Goal: Information Seeking & Learning: Learn about a topic

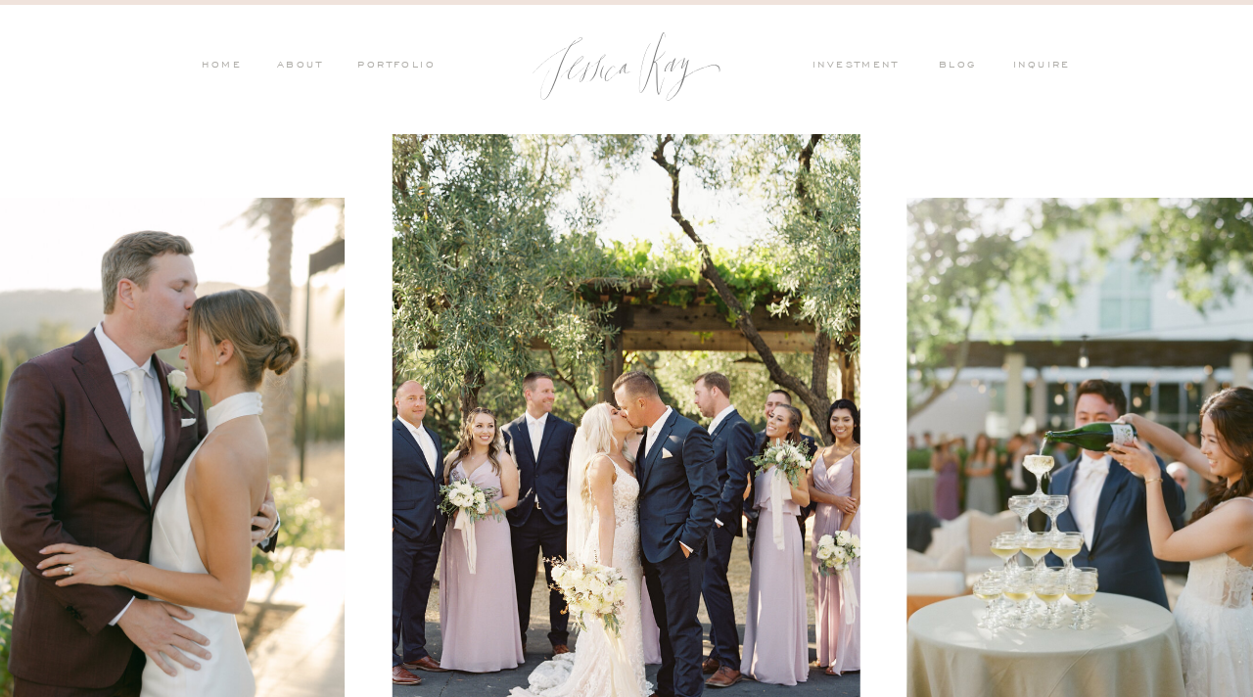
click at [379, 68] on nav "PORTFOLIO" at bounding box center [394, 67] width 81 height 18
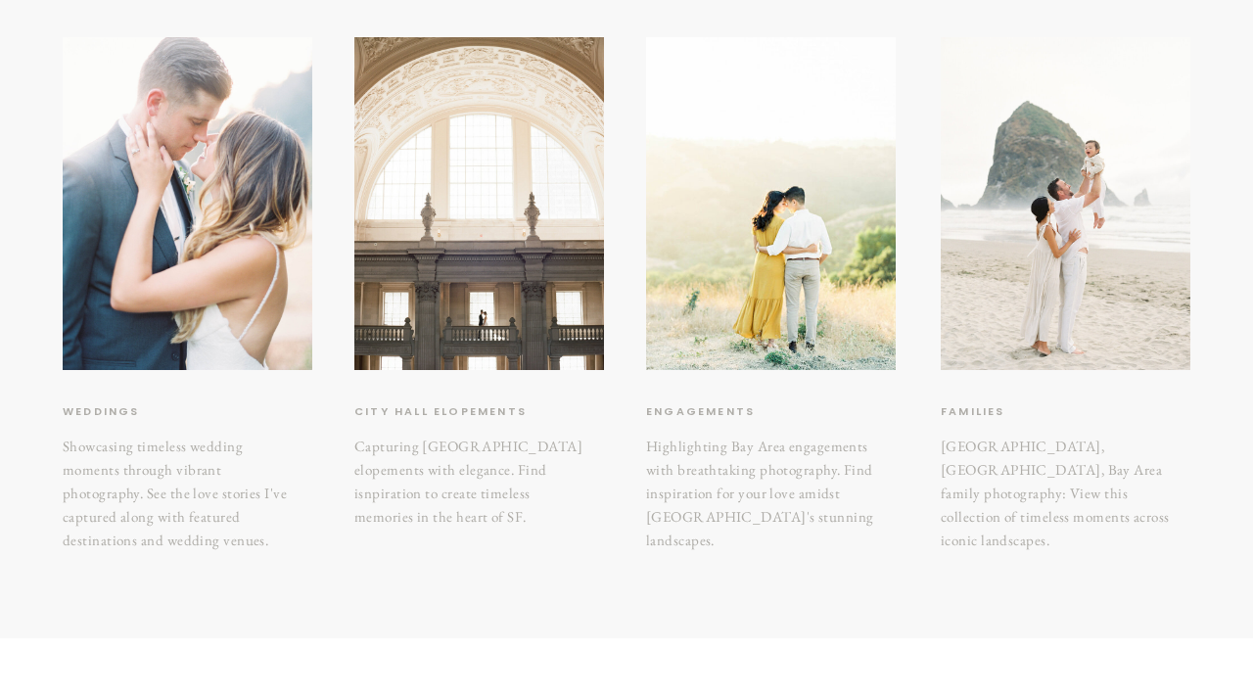
scroll to position [353, 0]
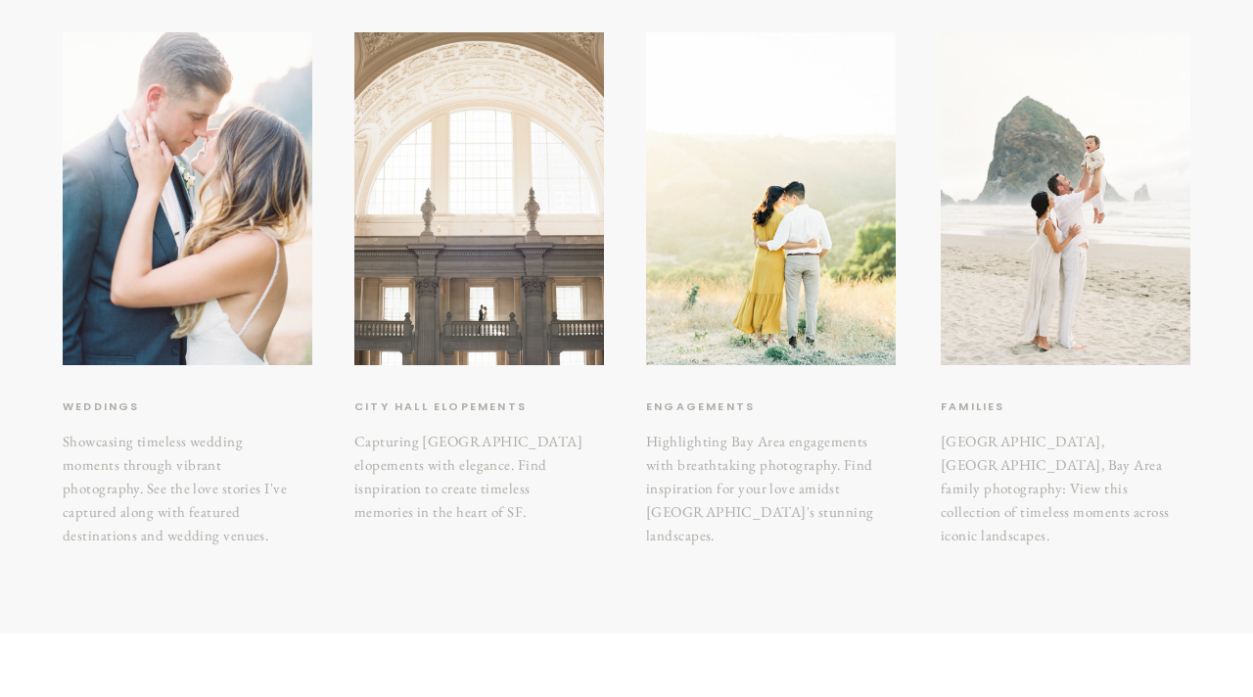
click at [516, 271] on div at bounding box center [479, 198] width 250 height 333
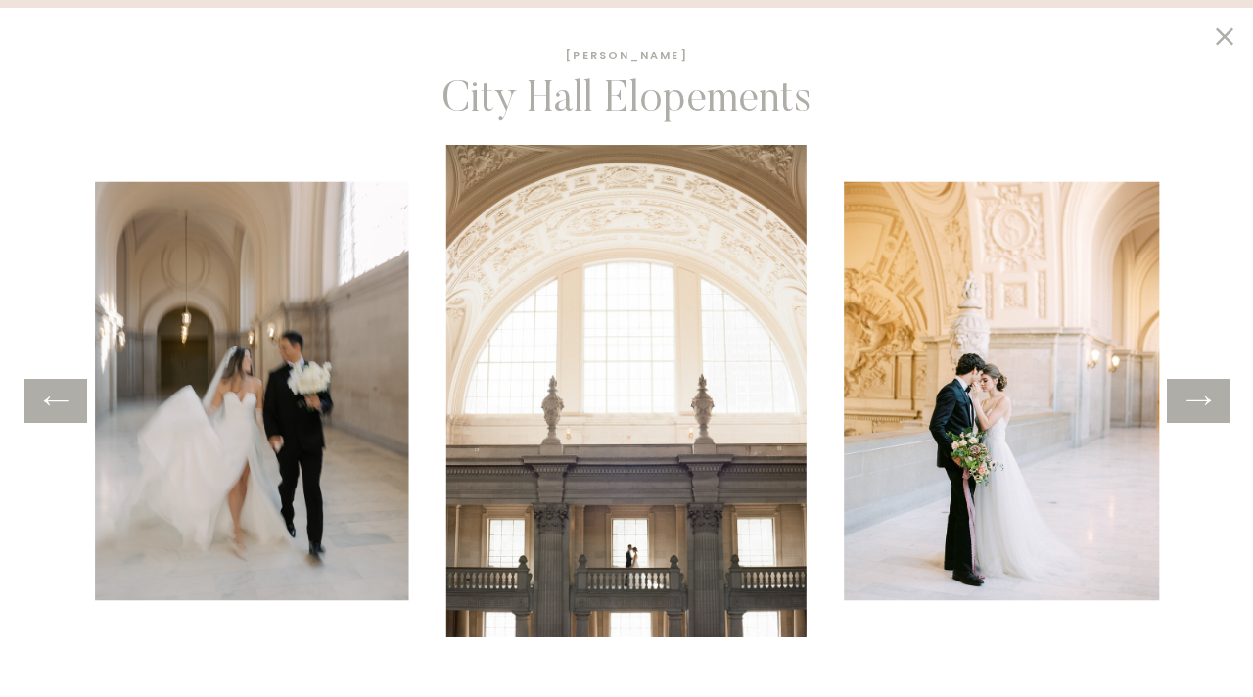
scroll to position [635, 0]
click at [1193, 416] on div at bounding box center [1198, 401] width 63 height 44
click at [1194, 398] on icon at bounding box center [1199, 401] width 28 height 30
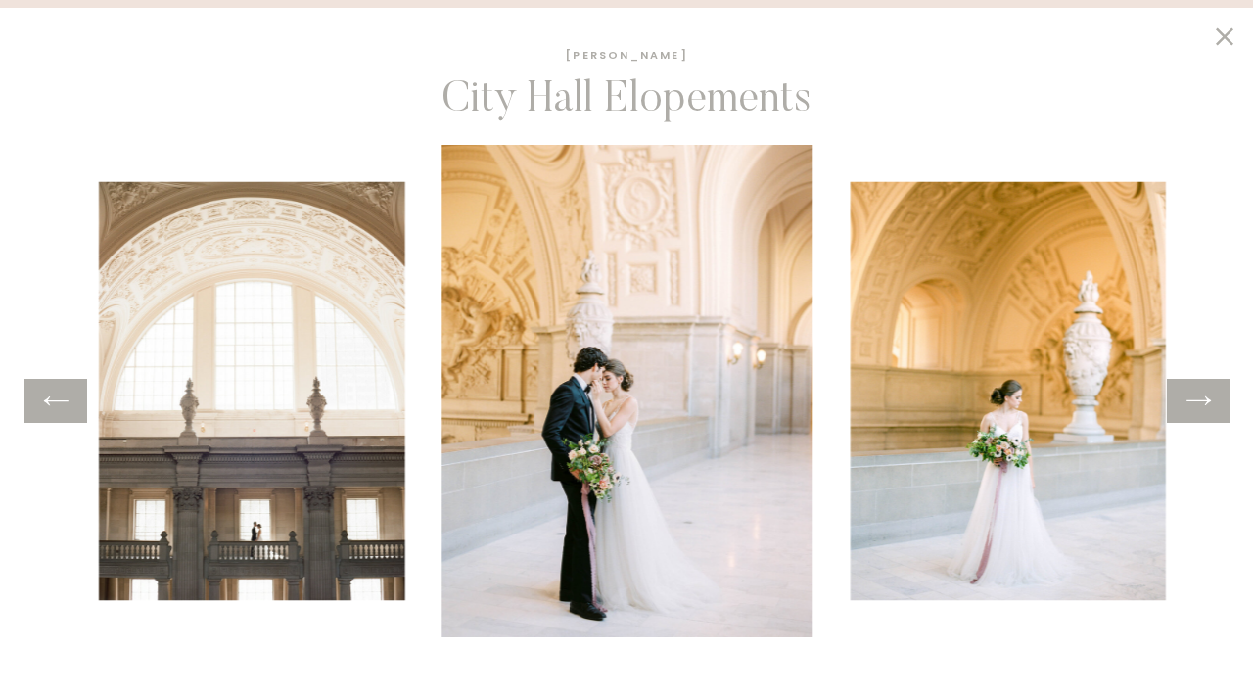
click at [1194, 398] on icon at bounding box center [1199, 401] width 28 height 30
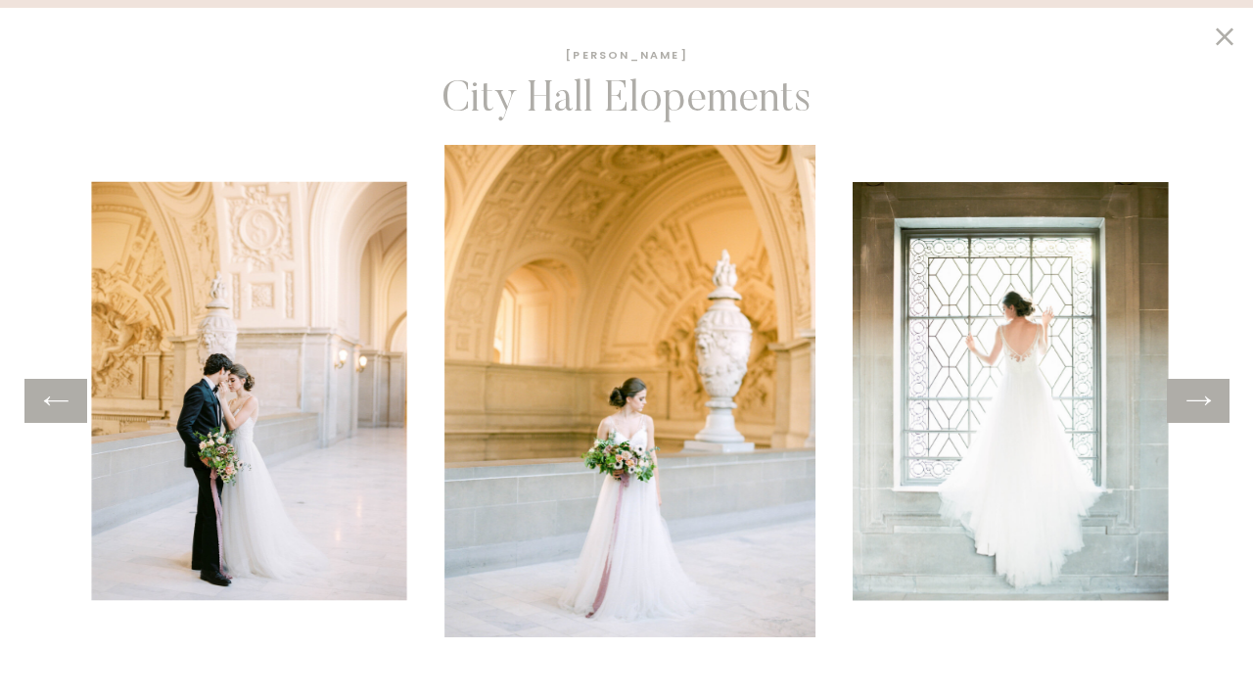
click at [1194, 398] on icon at bounding box center [1199, 401] width 28 height 30
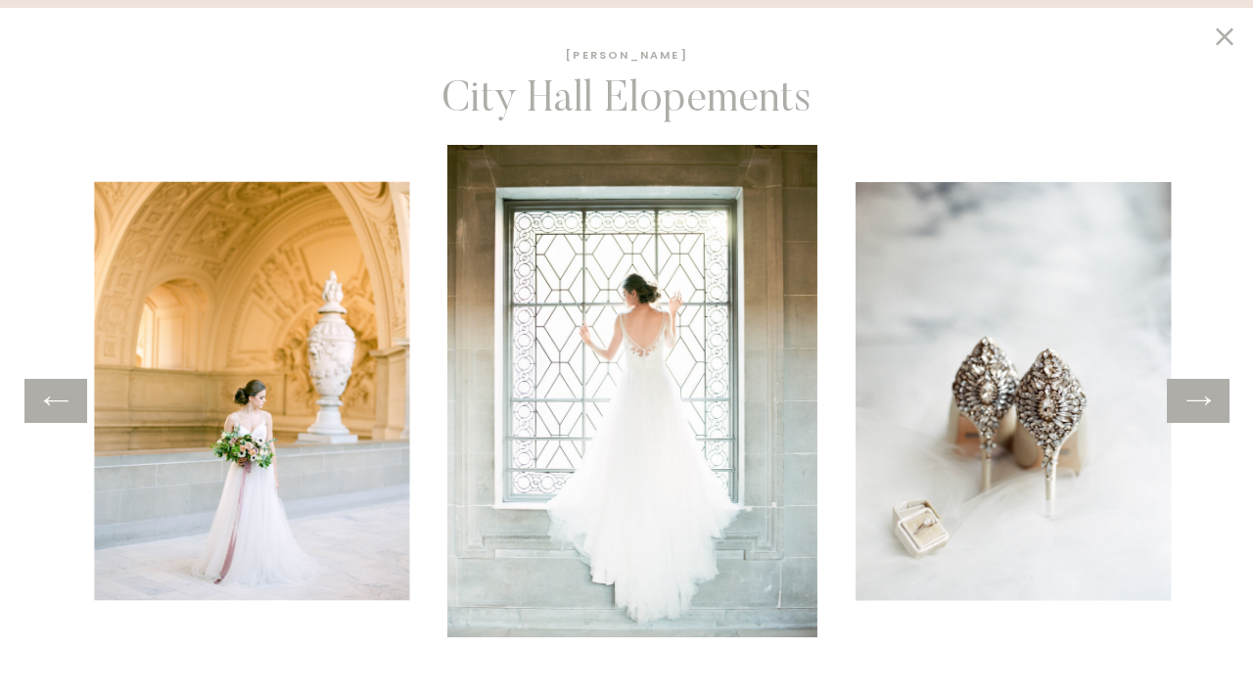
click at [1194, 398] on icon at bounding box center [1199, 401] width 28 height 30
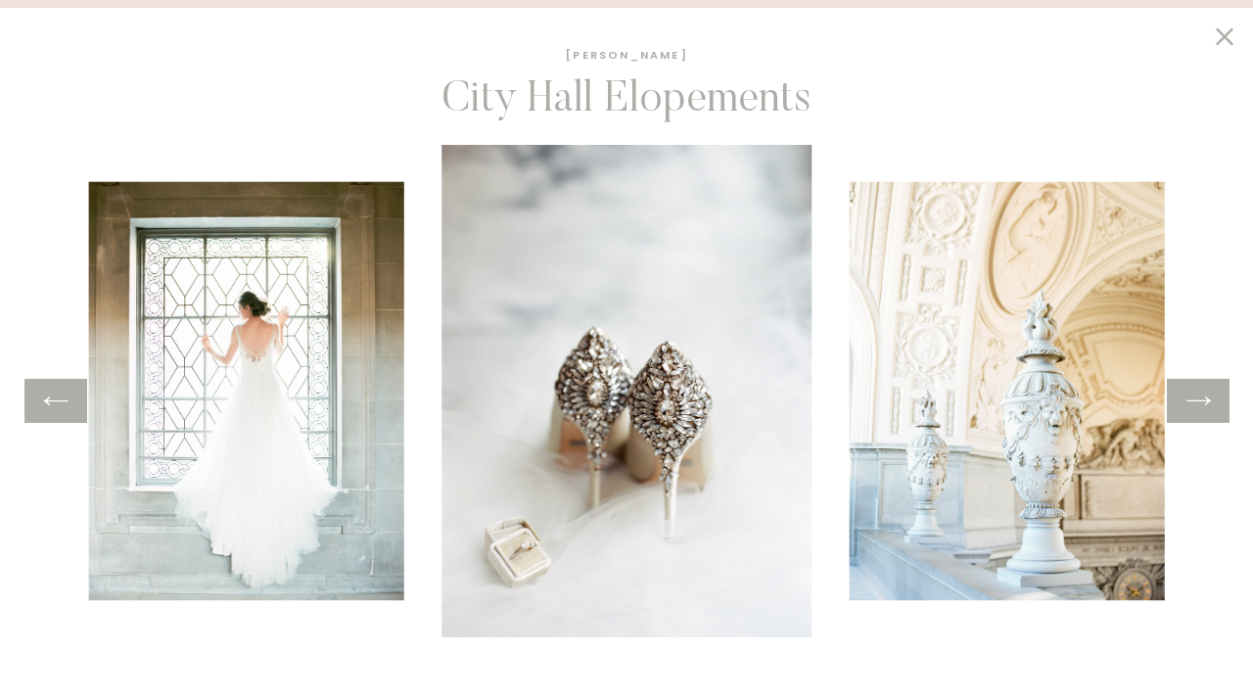
scroll to position [155, 0]
click at [1220, 31] on icon at bounding box center [1225, 36] width 18 height 18
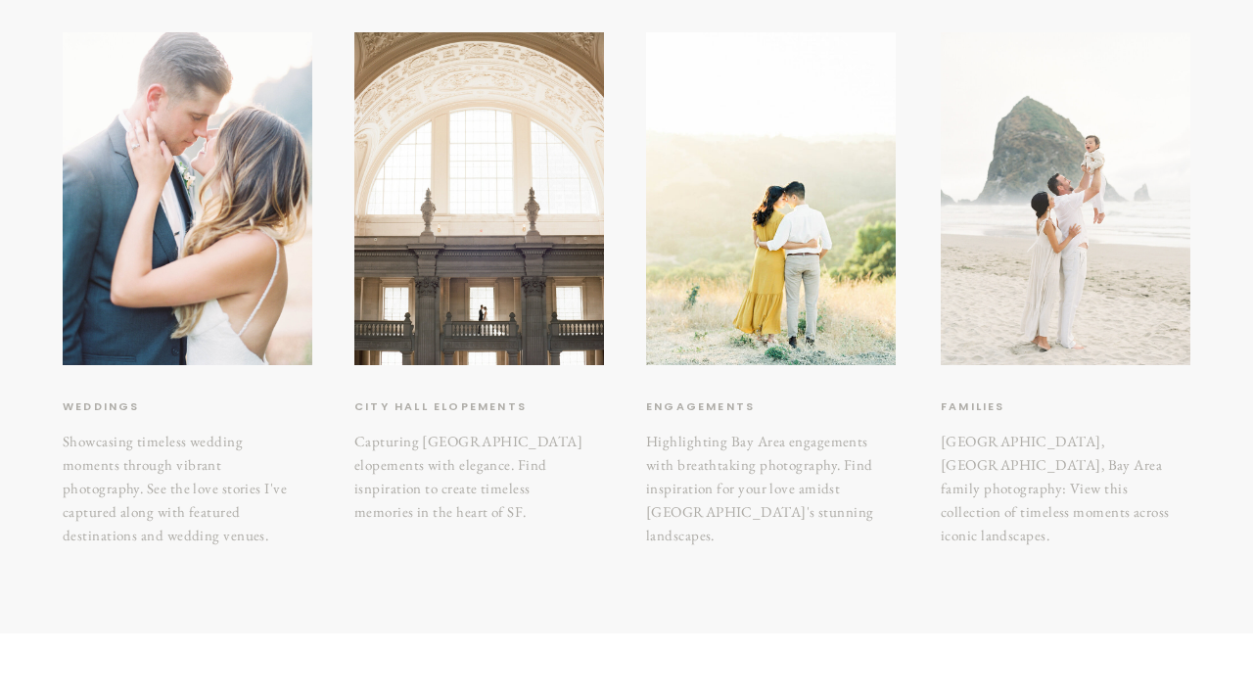
scroll to position [381, 0]
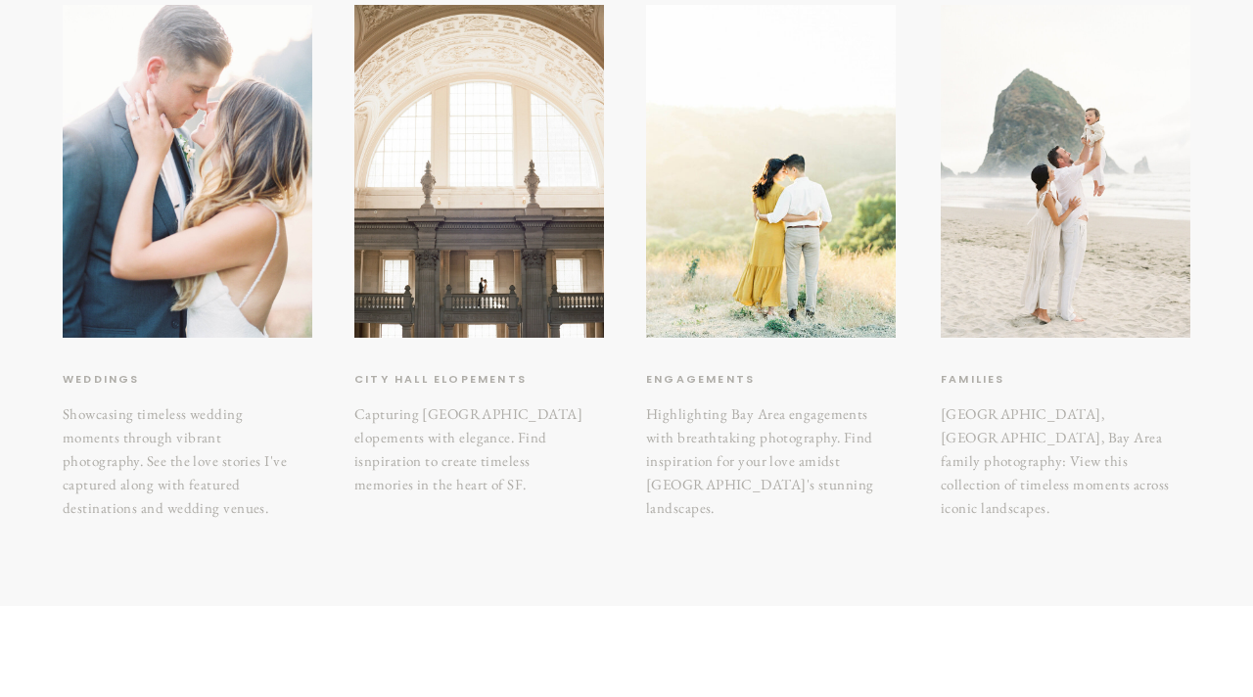
click at [1047, 426] on h3 "[GEOGRAPHIC_DATA], [GEOGRAPHIC_DATA], Bay Area family photography: View this co…" at bounding box center [1060, 454] width 238 height 105
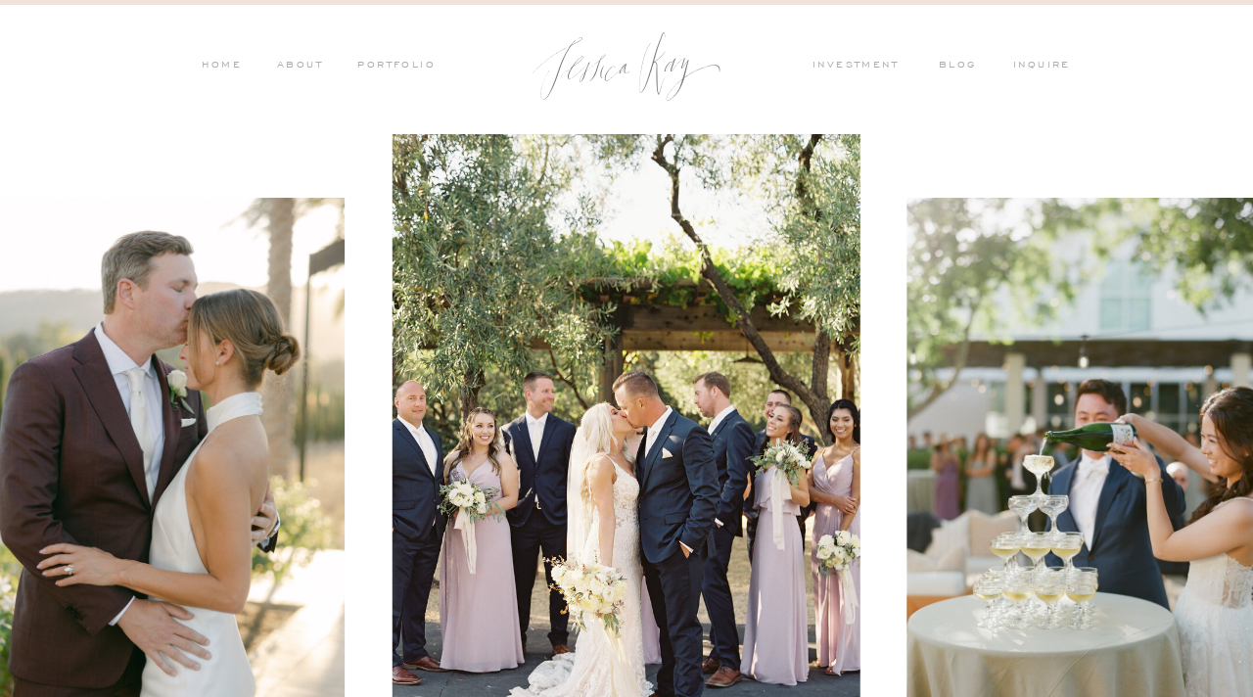
click at [846, 63] on nav "investment" at bounding box center [861, 67] width 96 height 18
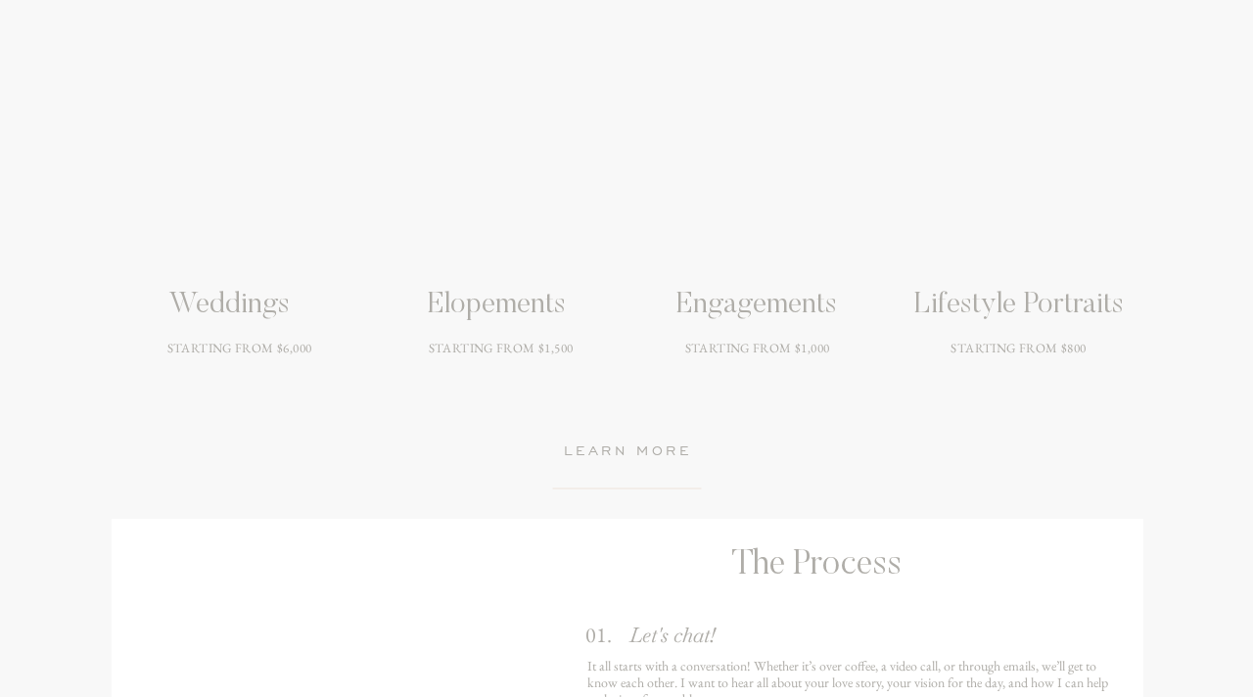
scroll to position [2769, 0]
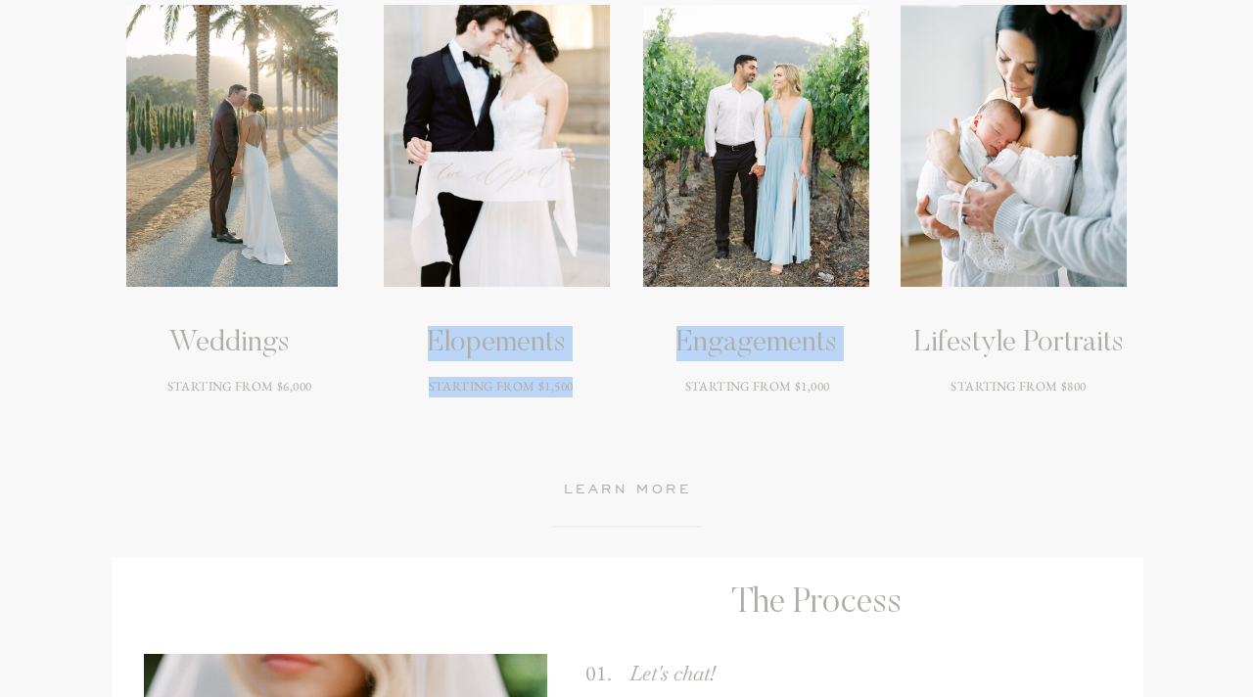
drag, startPoint x: 577, startPoint y: 383, endPoint x: 428, endPoint y: 342, distance: 154.4
click at [428, 342] on div "Wedding days can be stressful, but when you book with me, you’re getting more t…" at bounding box center [626, 441] width 1175 height 1920
click at [775, 458] on div "blog ABOUT PORTFOLIO HOME OFFERINGS inquire inquire investment PORTFOLIO ABOUT …" at bounding box center [626, 657] width 1253 height 6852
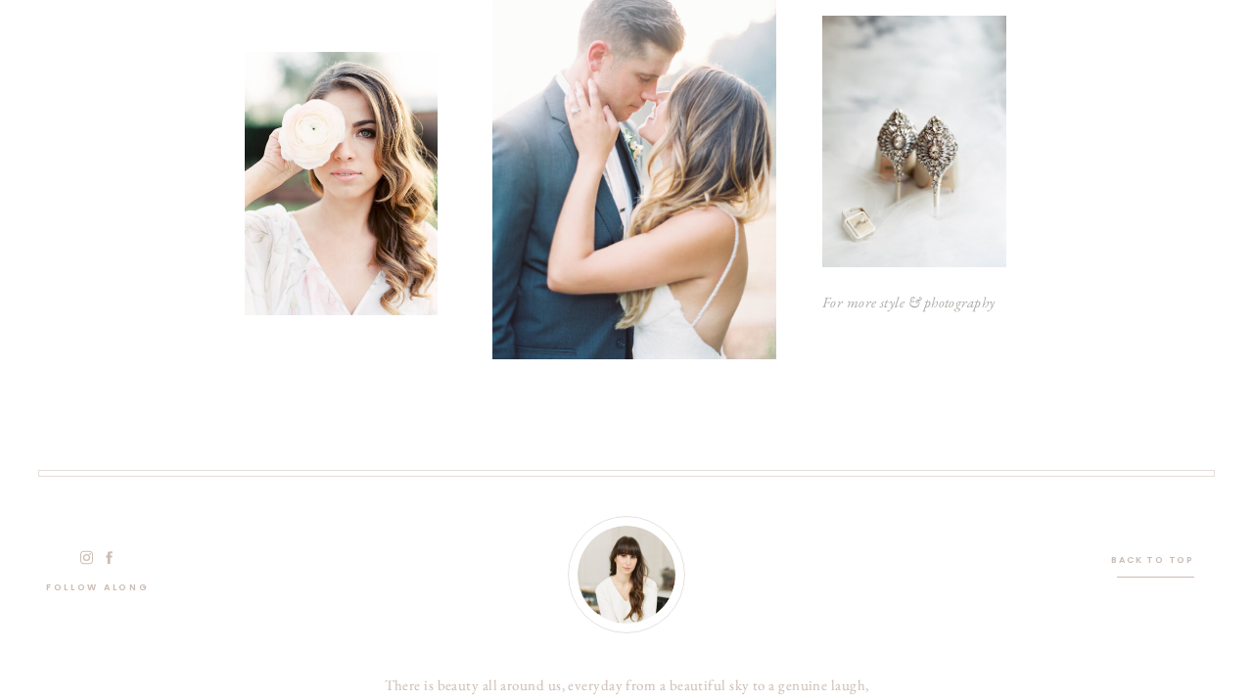
scroll to position [6138, 0]
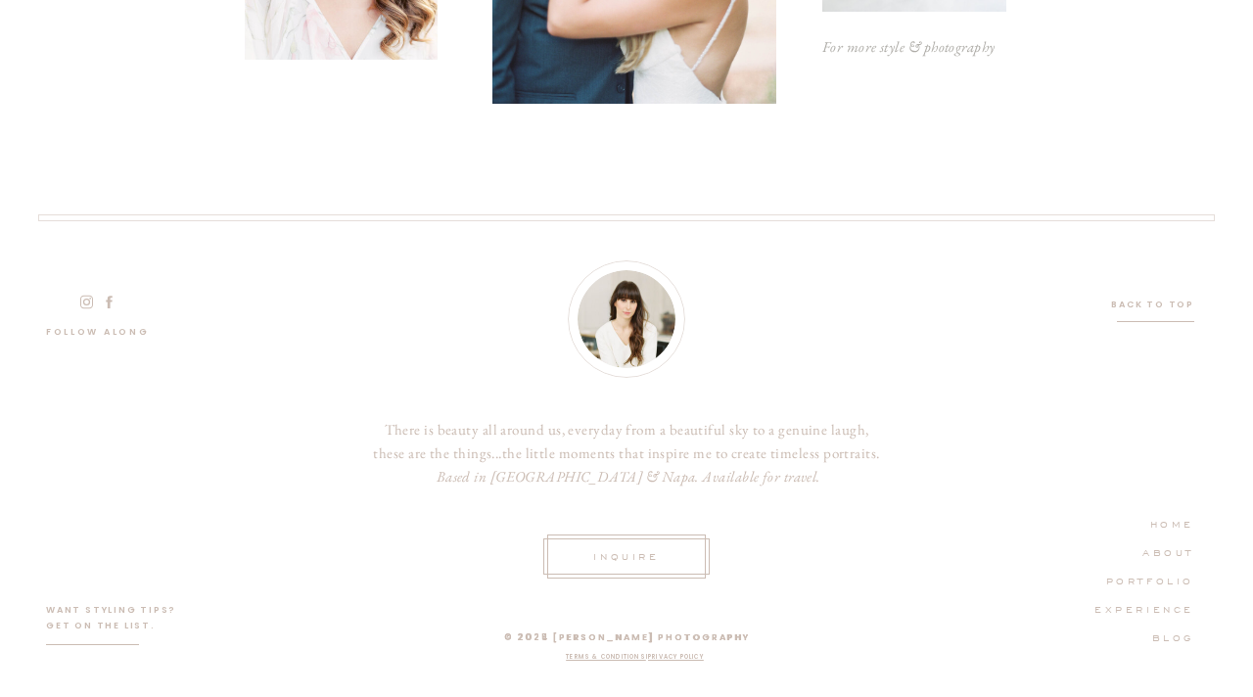
click at [1124, 606] on nav "EXPERIENCE" at bounding box center [1139, 608] width 111 height 18
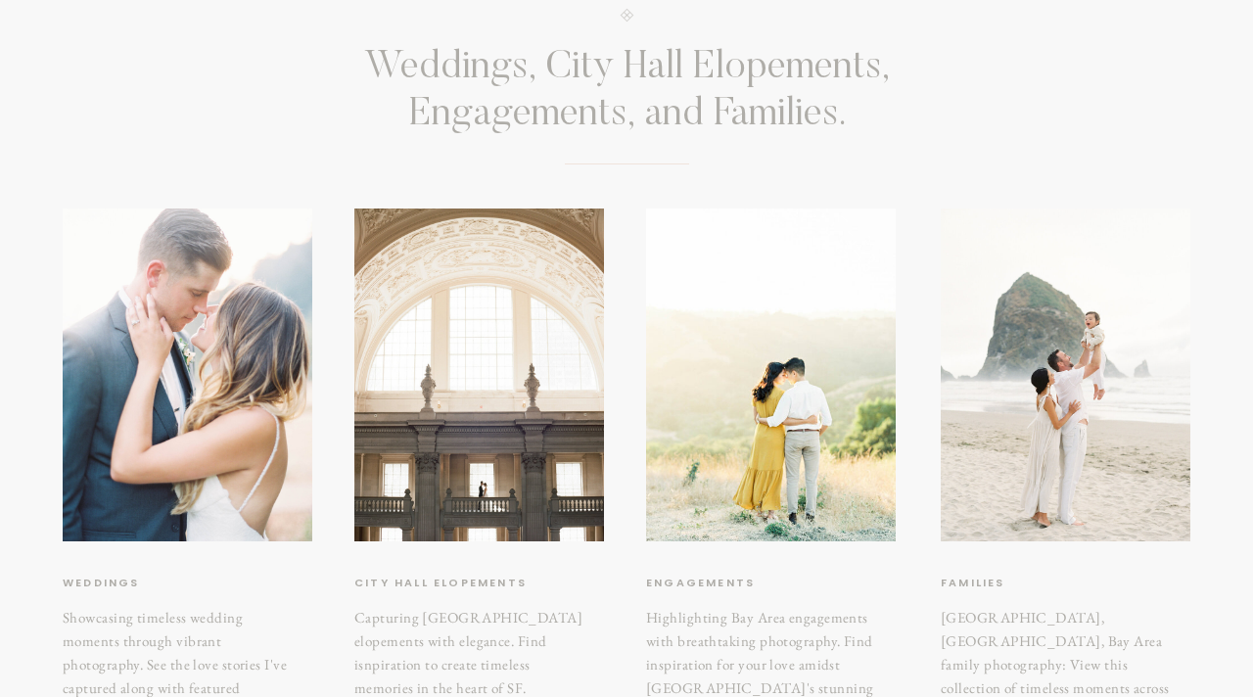
scroll to position [182, 0]
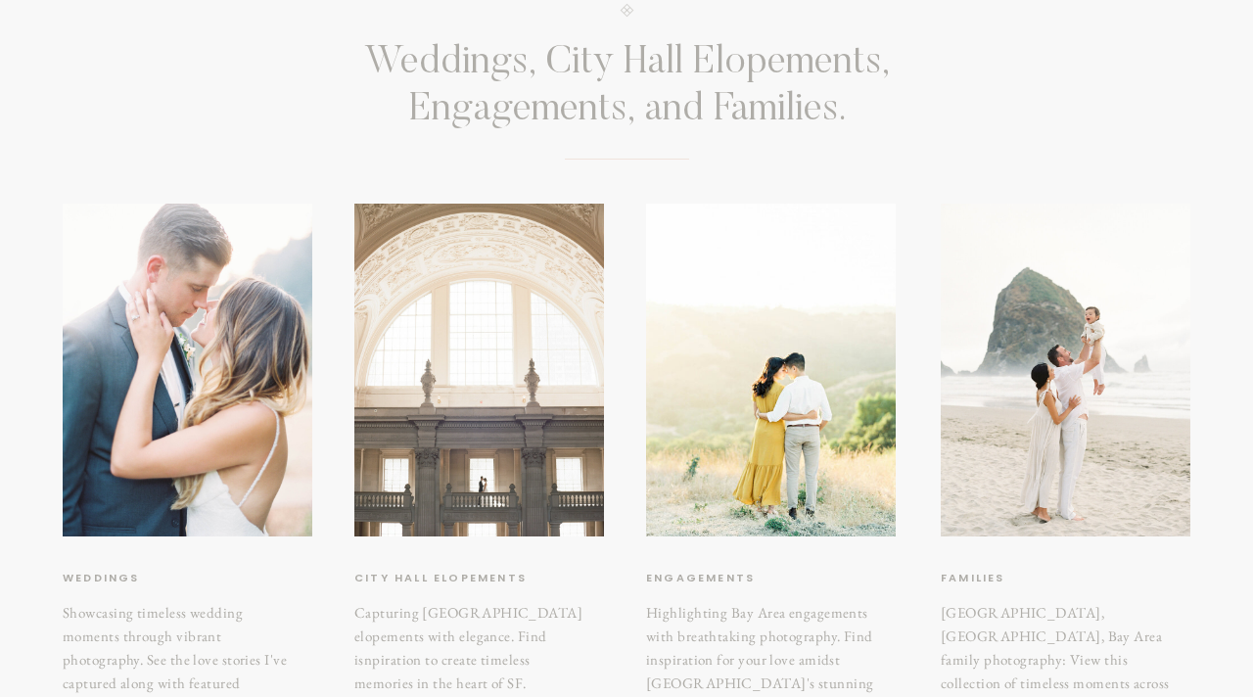
click at [473, 515] on div at bounding box center [479, 370] width 250 height 333
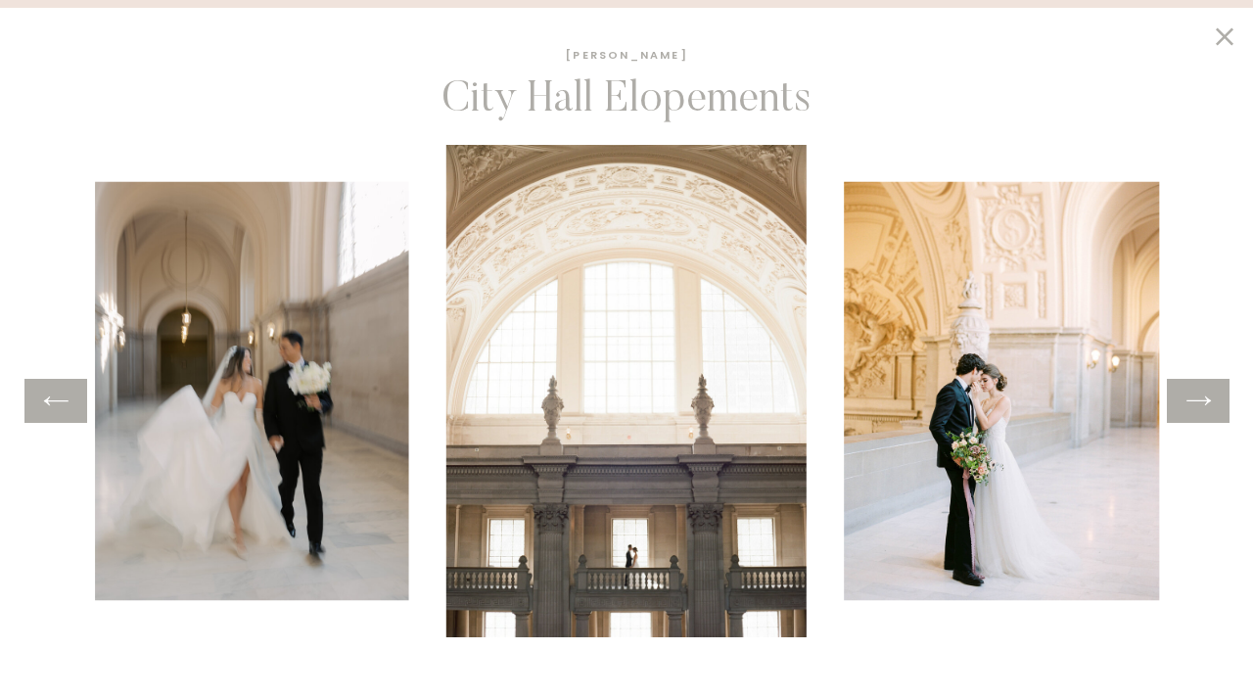
click at [1222, 42] on icon at bounding box center [1224, 37] width 33 height 30
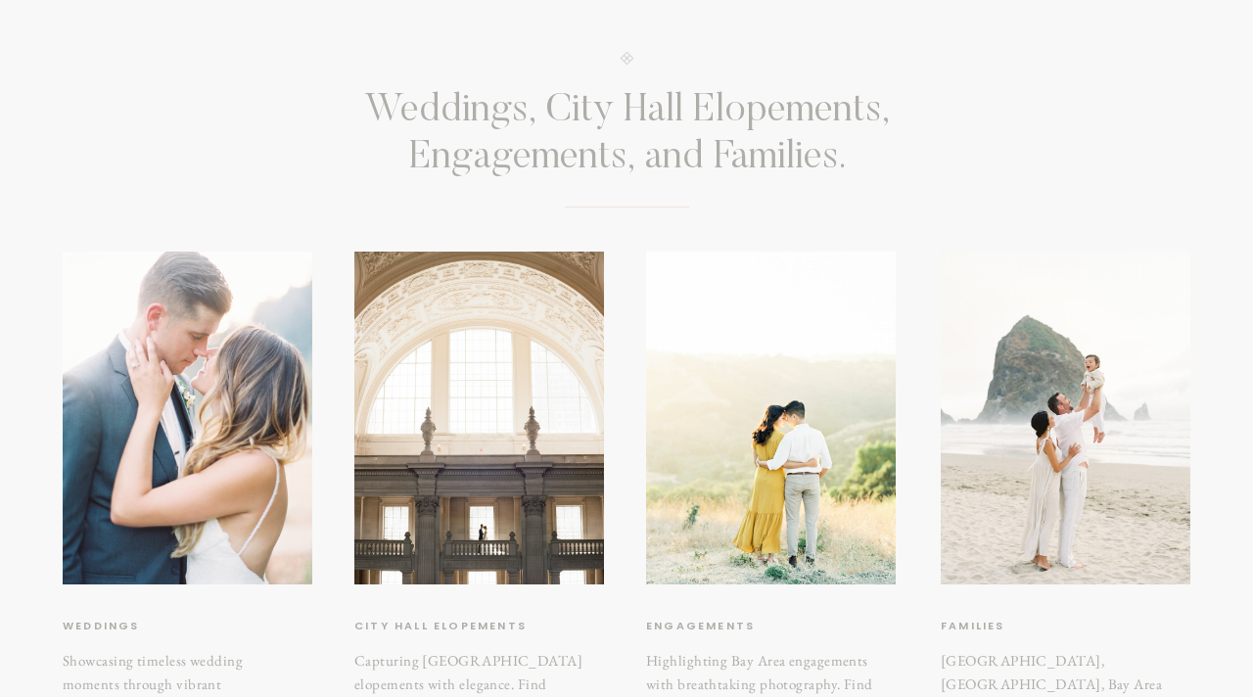
scroll to position [132, 0]
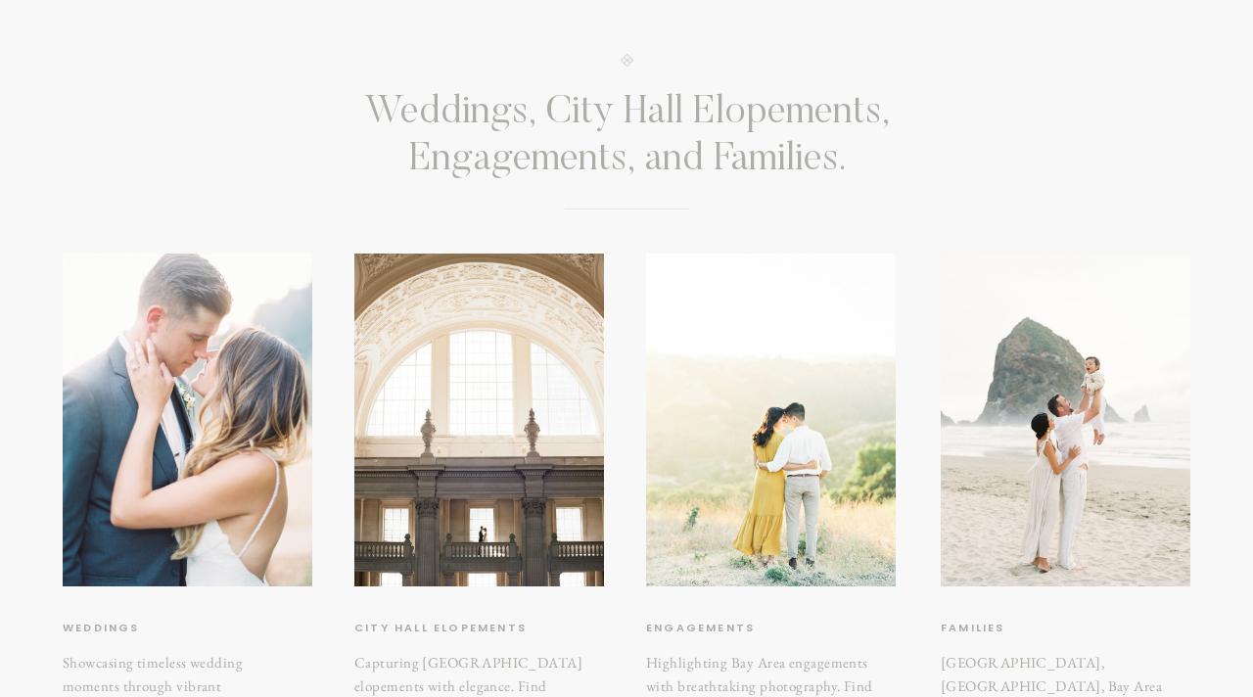
click at [787, 399] on div at bounding box center [771, 420] width 250 height 333
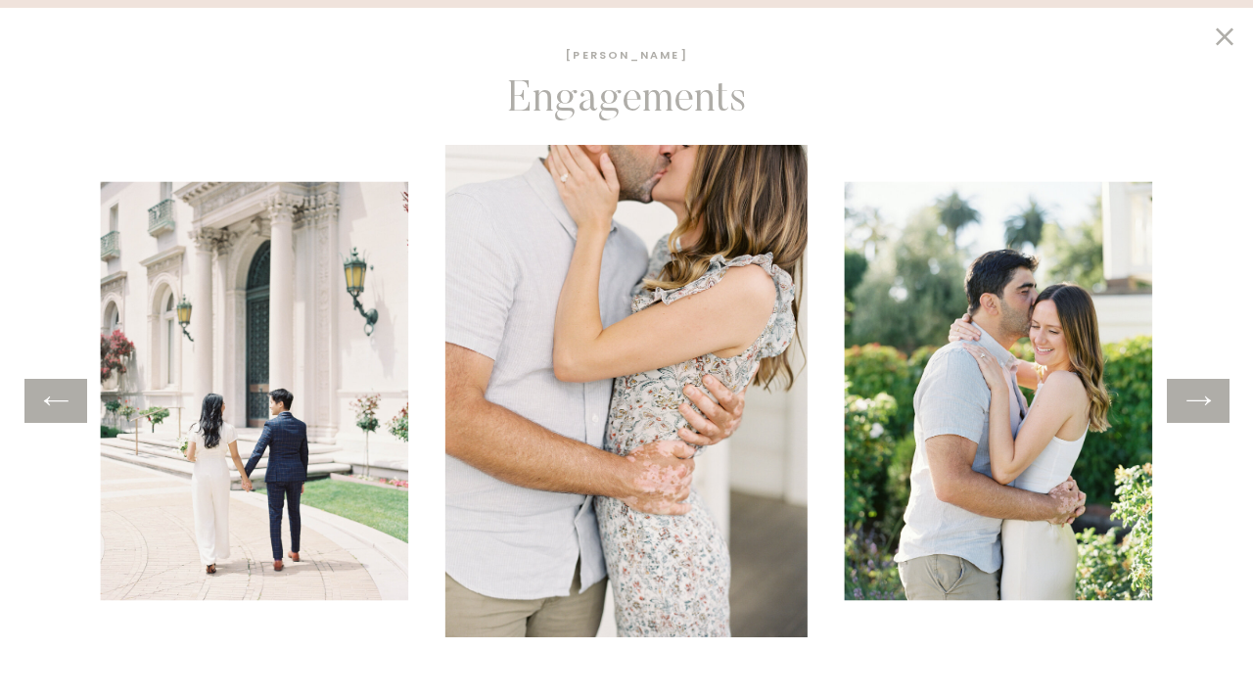
scroll to position [304, 0]
click at [1203, 403] on icon at bounding box center [1199, 401] width 28 height 30
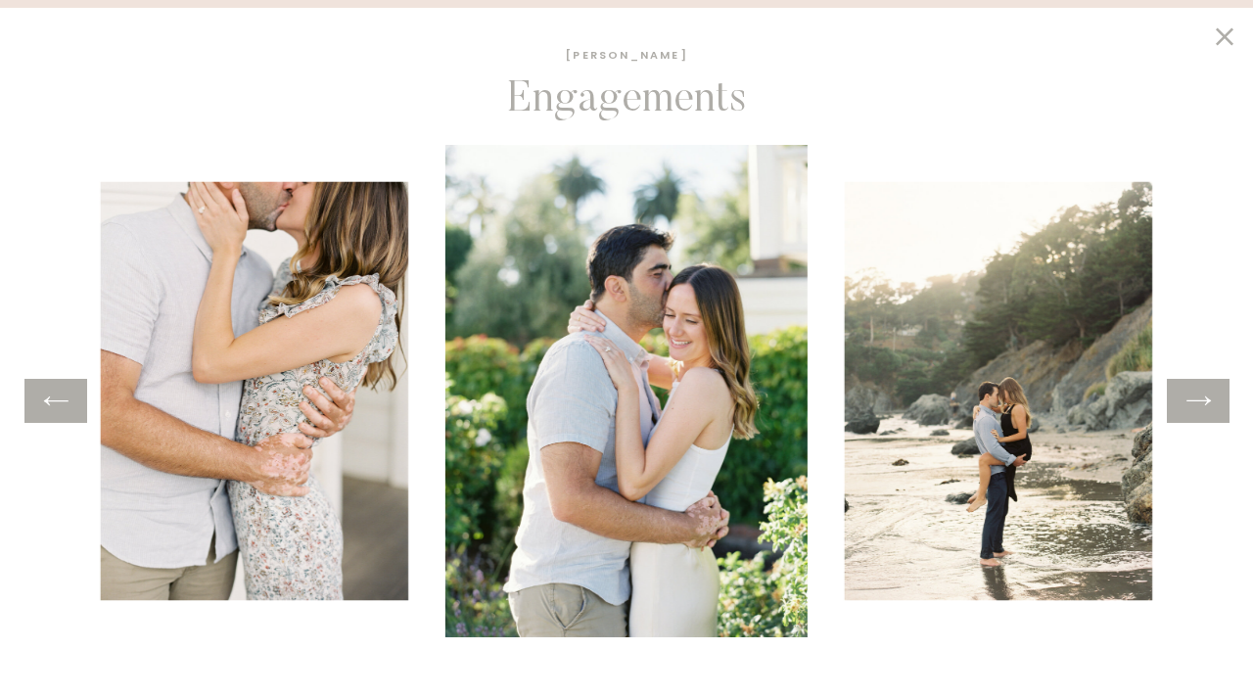
click at [1203, 403] on icon at bounding box center [1199, 401] width 28 height 30
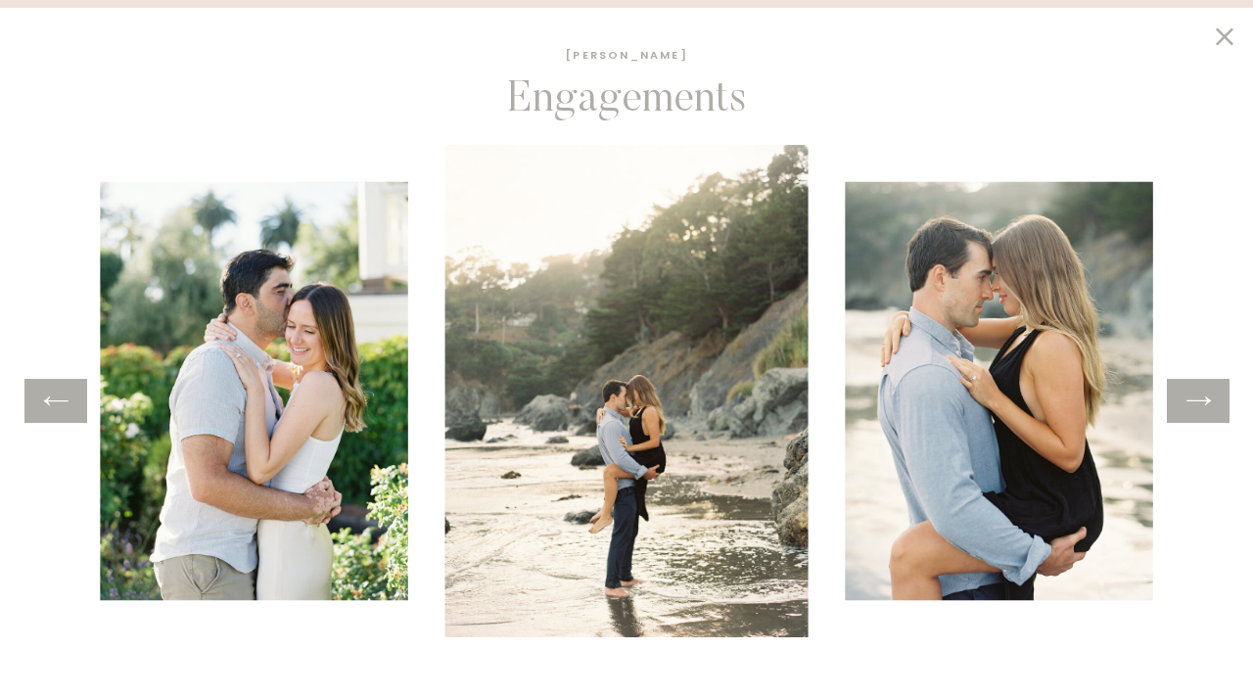
click at [1203, 417] on div at bounding box center [1198, 401] width 63 height 44
click at [1195, 404] on icon at bounding box center [1199, 401] width 28 height 30
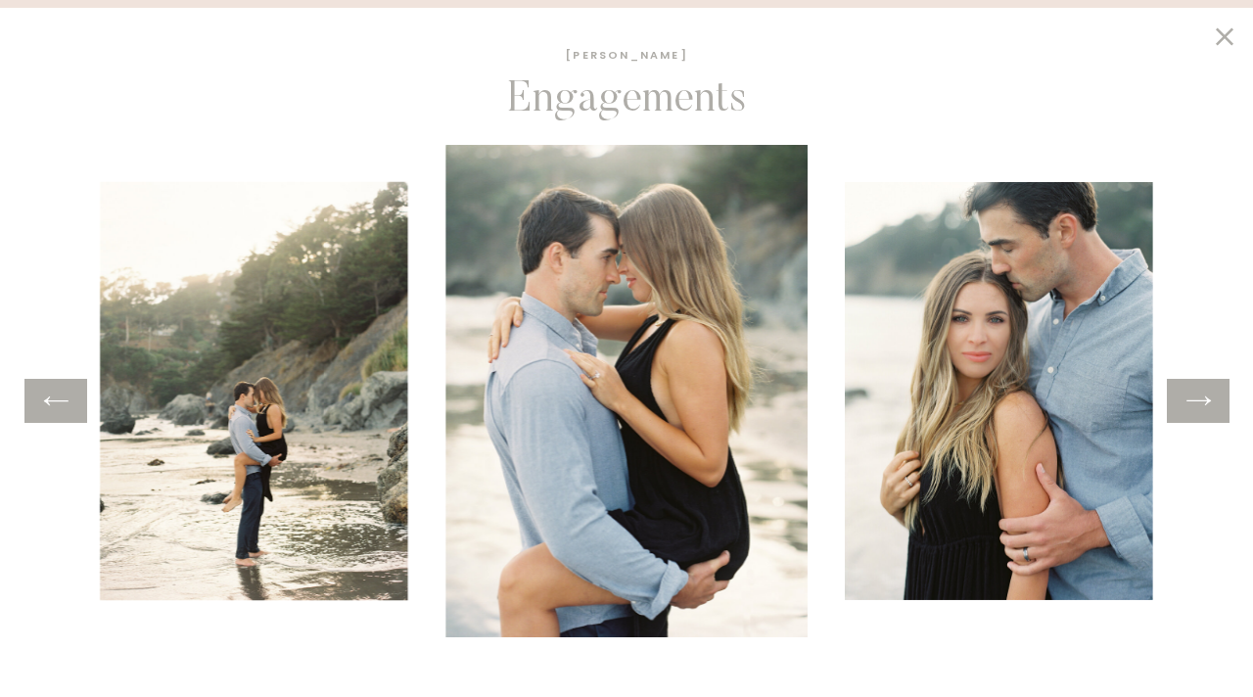
click at [1195, 404] on icon at bounding box center [1199, 401] width 28 height 30
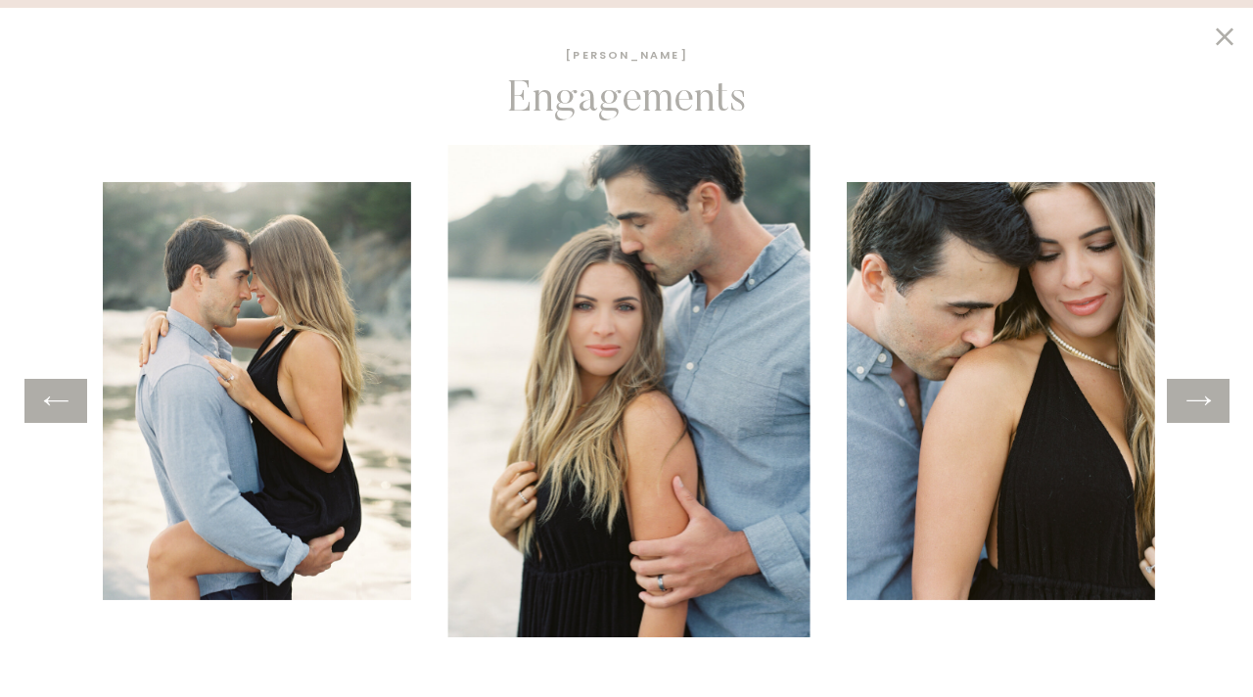
click at [1195, 404] on icon at bounding box center [1199, 401] width 28 height 30
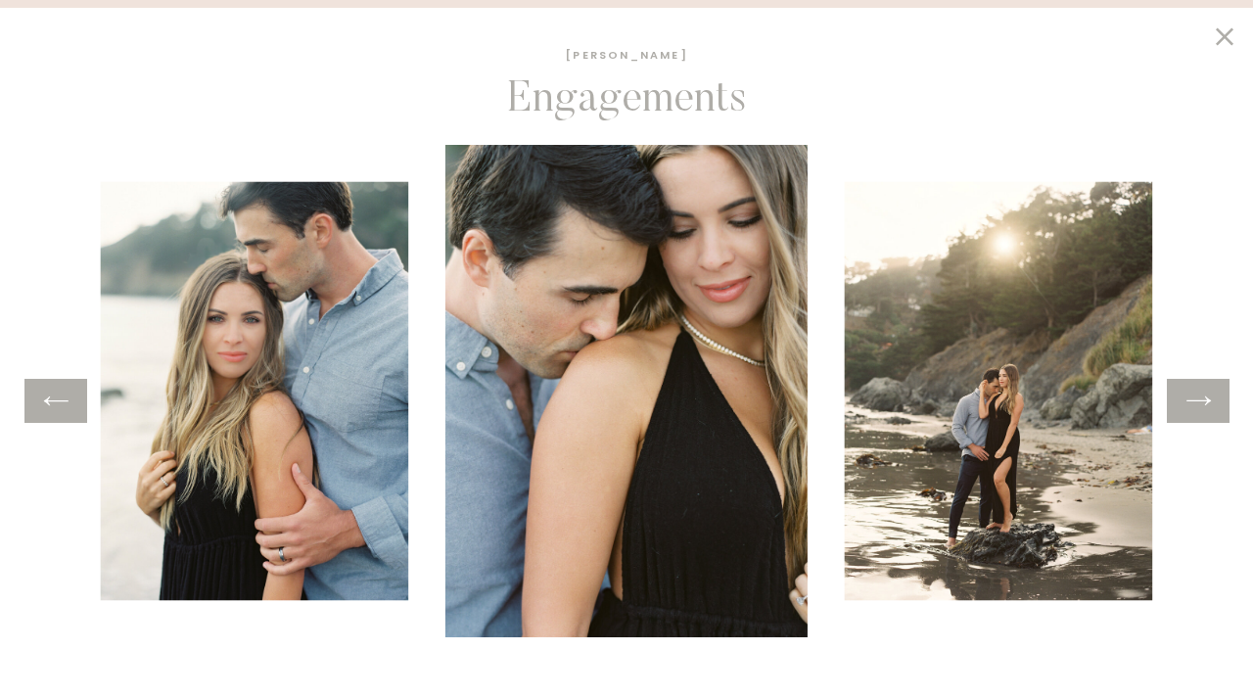
click at [1195, 404] on icon at bounding box center [1199, 401] width 28 height 30
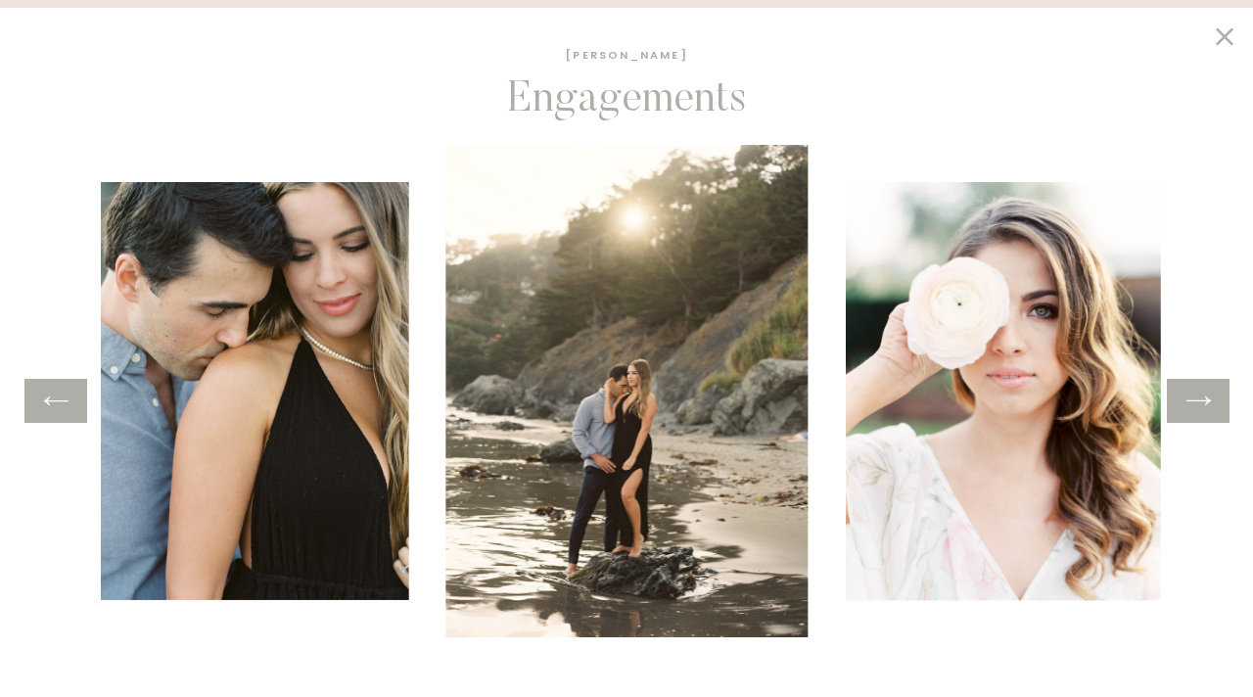
click at [1195, 404] on icon at bounding box center [1199, 401] width 28 height 30
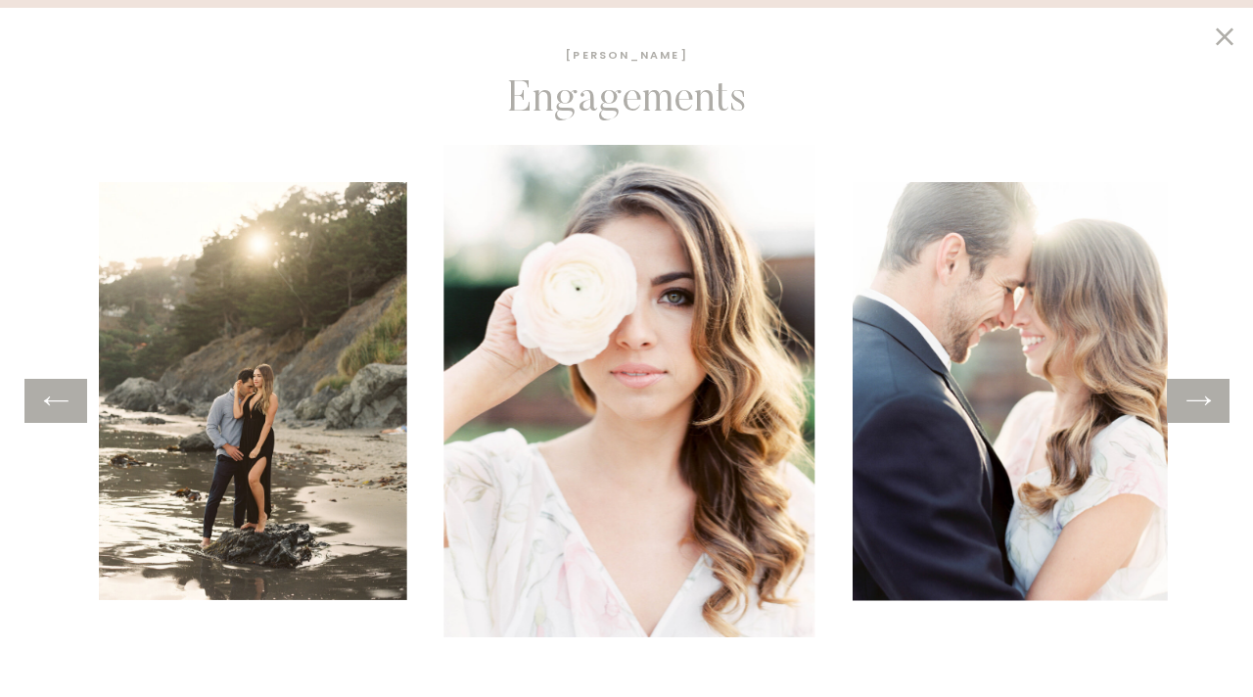
click at [1195, 404] on icon at bounding box center [1199, 401] width 28 height 30
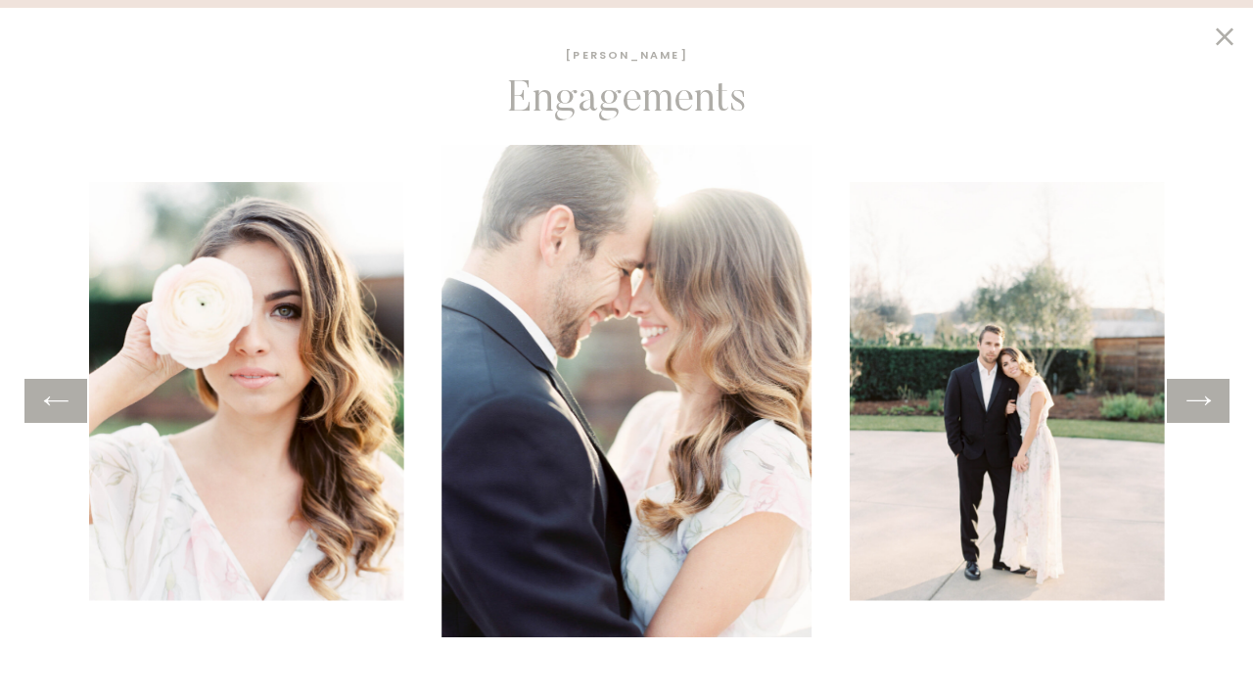
click at [1195, 404] on icon at bounding box center [1199, 401] width 28 height 30
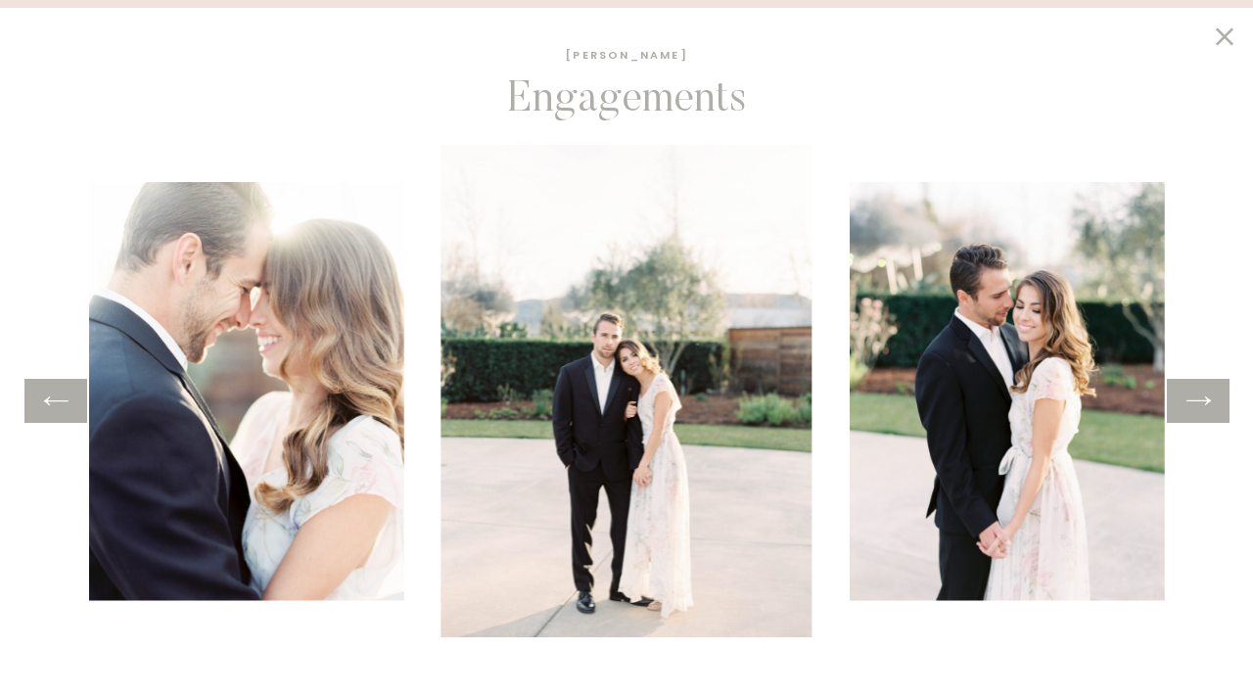
click at [1195, 404] on icon at bounding box center [1199, 401] width 28 height 30
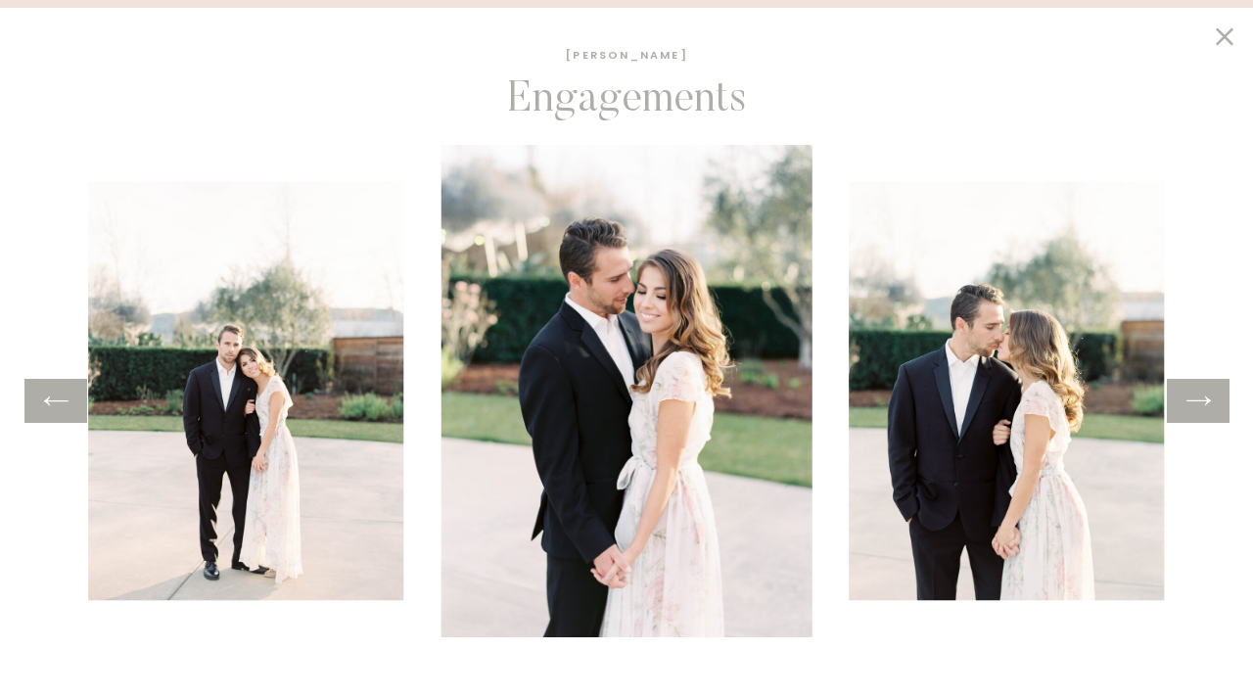
click at [1218, 38] on icon at bounding box center [1224, 37] width 33 height 30
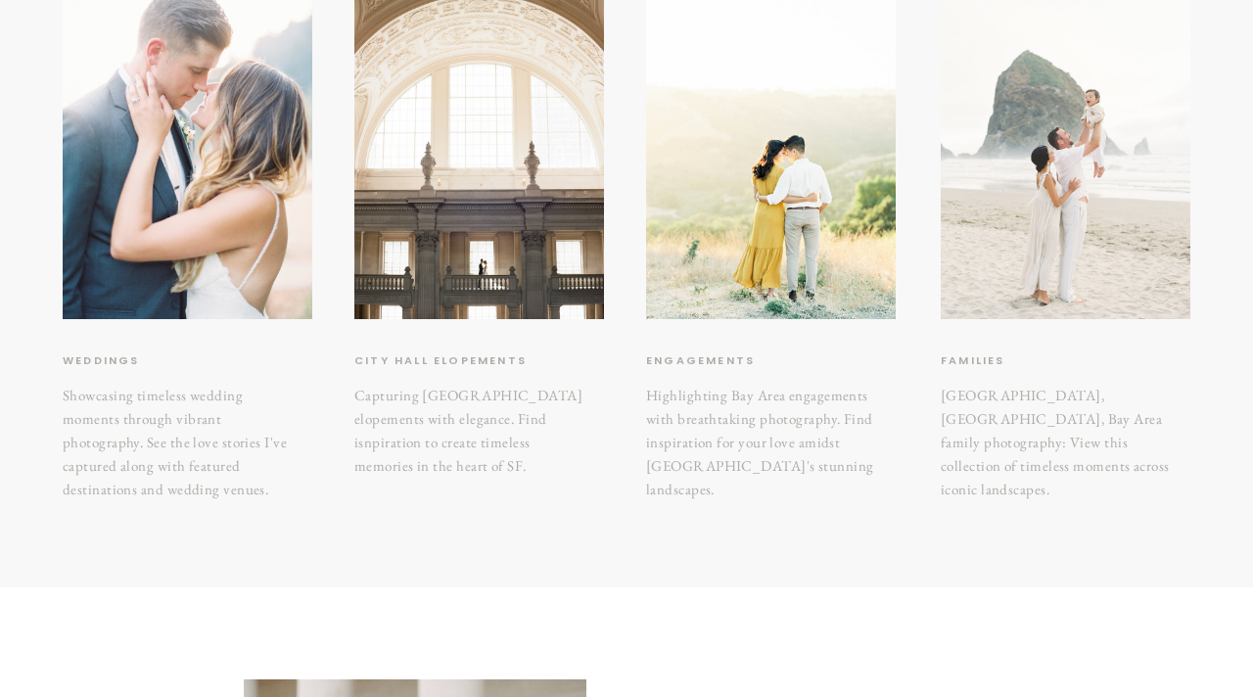
scroll to position [373, 0]
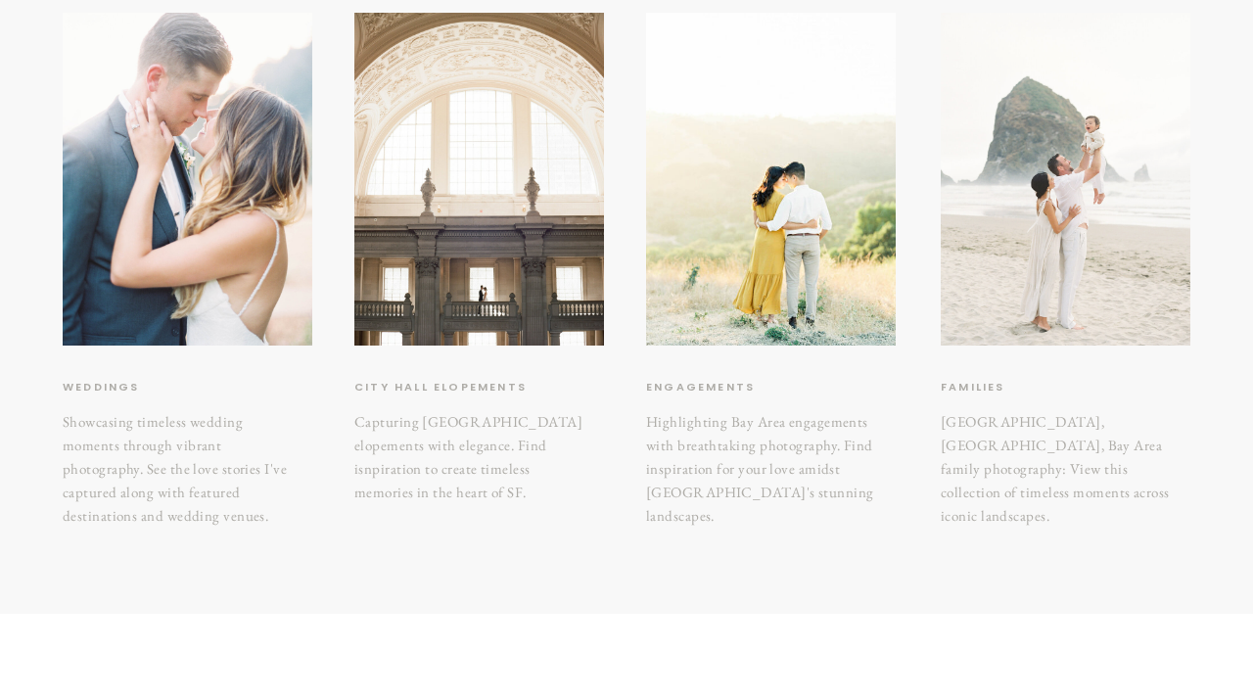
click at [1036, 268] on div at bounding box center [1066, 179] width 250 height 333
